Goal: Information Seeking & Learning: Learn about a topic

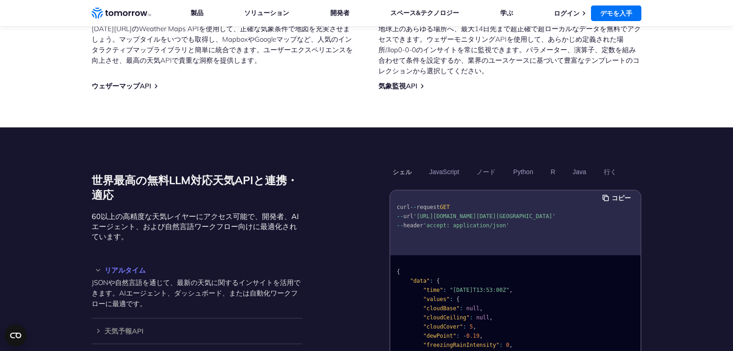
scroll to position [641, 0]
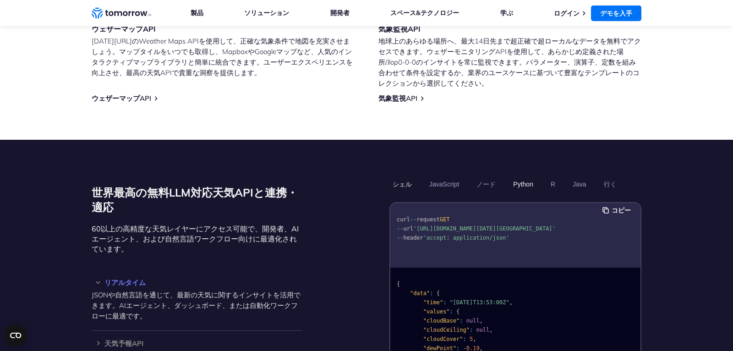
click at [523, 184] on button "Python" at bounding box center [523, 184] width 27 height 16
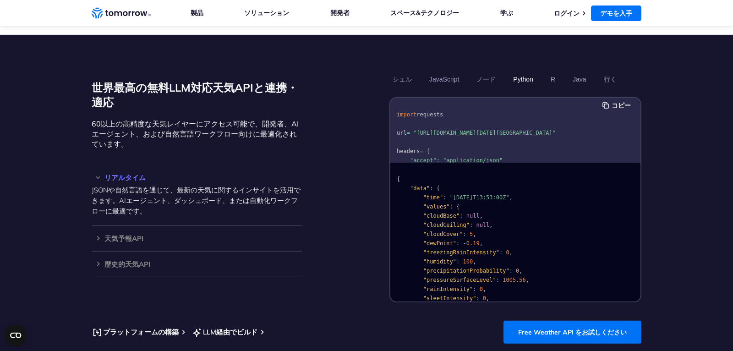
scroll to position [770, 0]
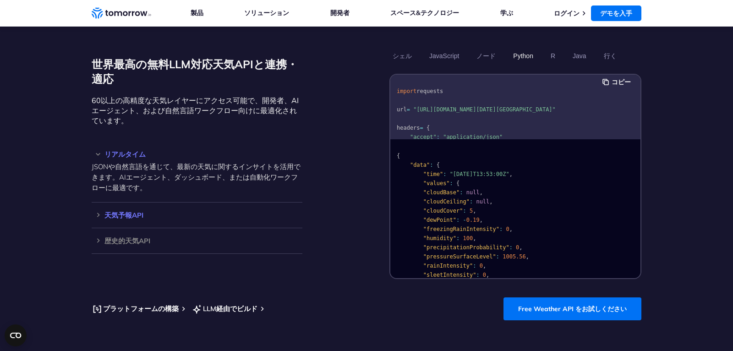
click at [134, 219] on h3 "天気予報API" at bounding box center [197, 215] width 211 height 7
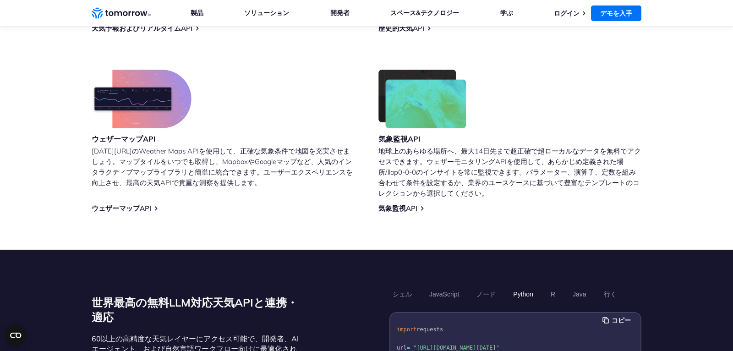
scroll to position [513, 0]
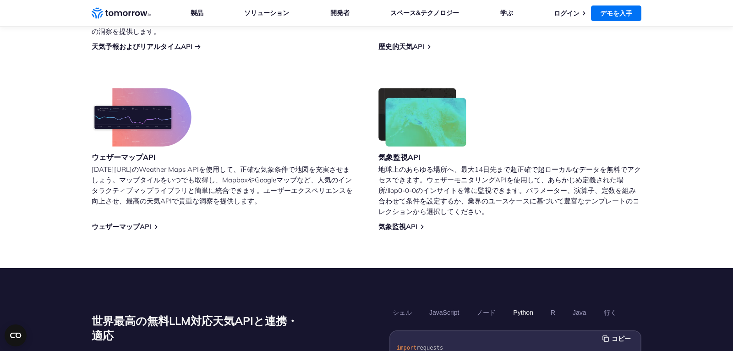
click at [171, 45] on link "天気予報およびリアルタイムAPI" at bounding box center [142, 46] width 101 height 9
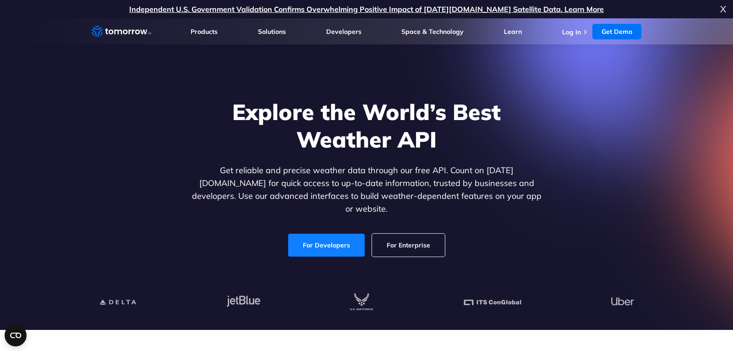
click at [328, 236] on link "For Developers" at bounding box center [326, 245] width 77 height 23
